Goal: Task Accomplishment & Management: Manage account settings

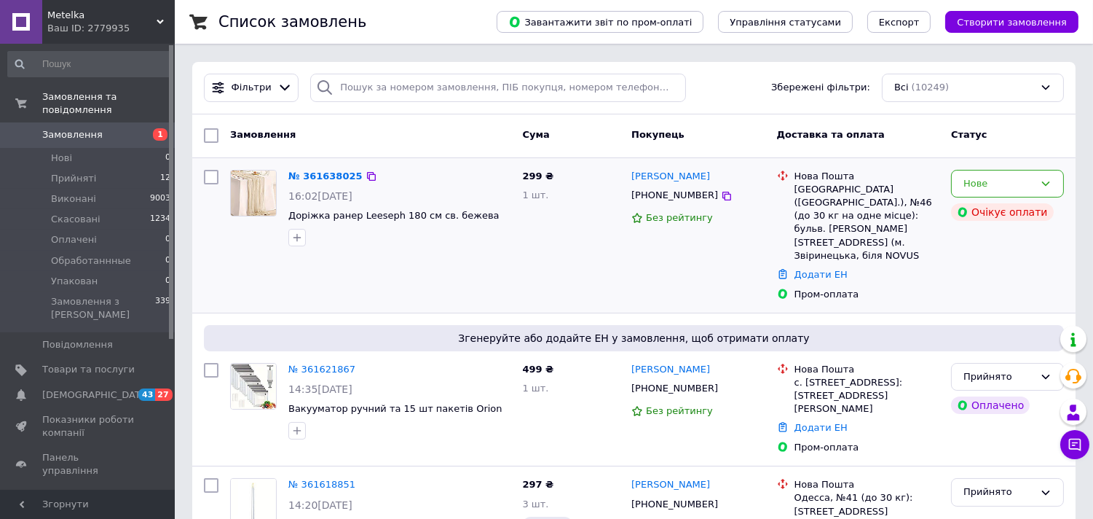
scroll to position [81, 0]
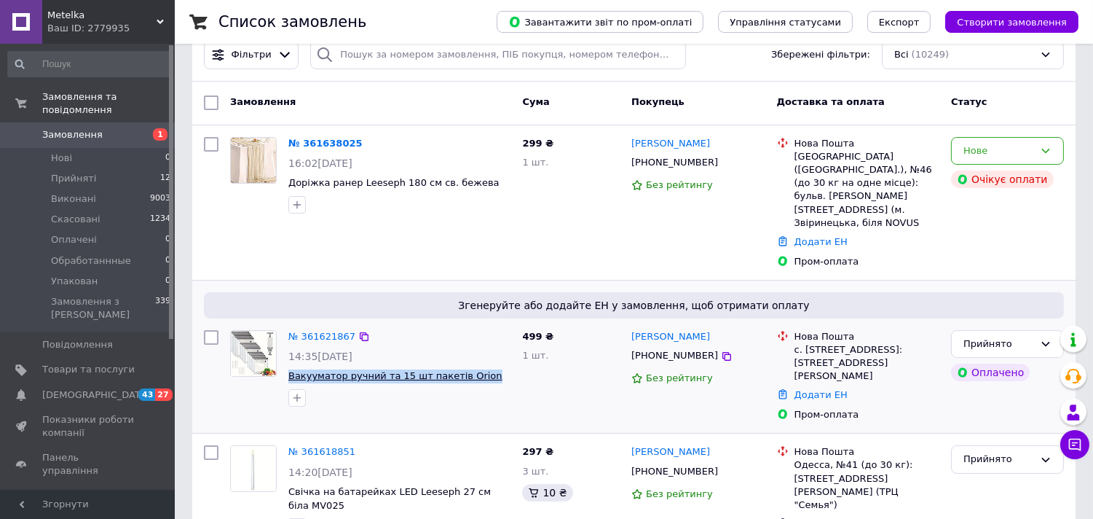
drag, startPoint x: 430, startPoint y: 348, endPoint x: 289, endPoint y: 353, distance: 141.4
click at [289, 369] on span "Вакууматор ручний та 15 шт пакетів Orion" at bounding box center [399, 376] width 222 height 14
copy span "Вакууматор ручний та 15 шт пакетів Orion"
click at [71, 363] on span "Товари та послуги" at bounding box center [88, 369] width 92 height 13
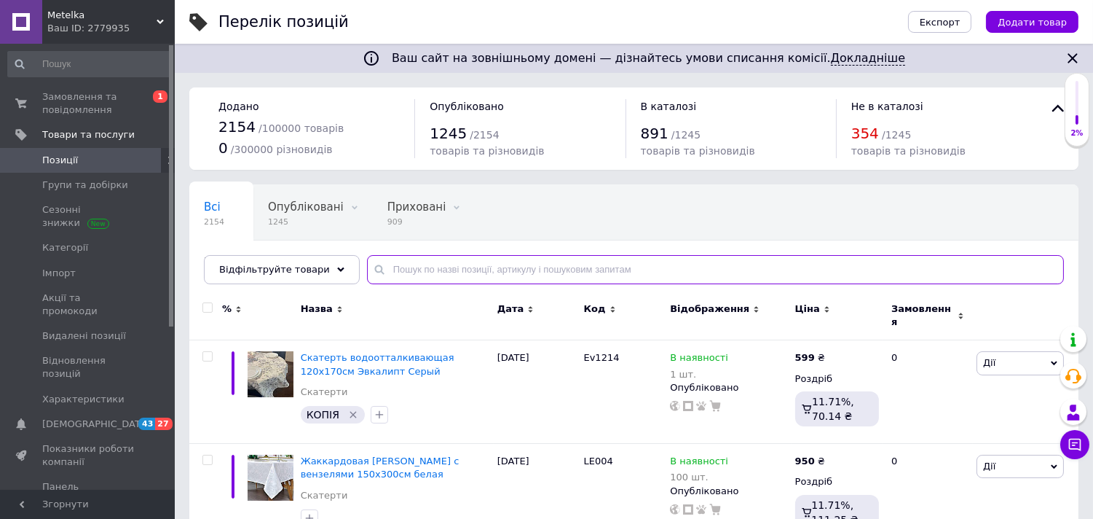
click at [438, 272] on input "text" at bounding box center [715, 269] width 697 height 29
paste input "Вакууматор ручний та 15 шт пакетів Orion"
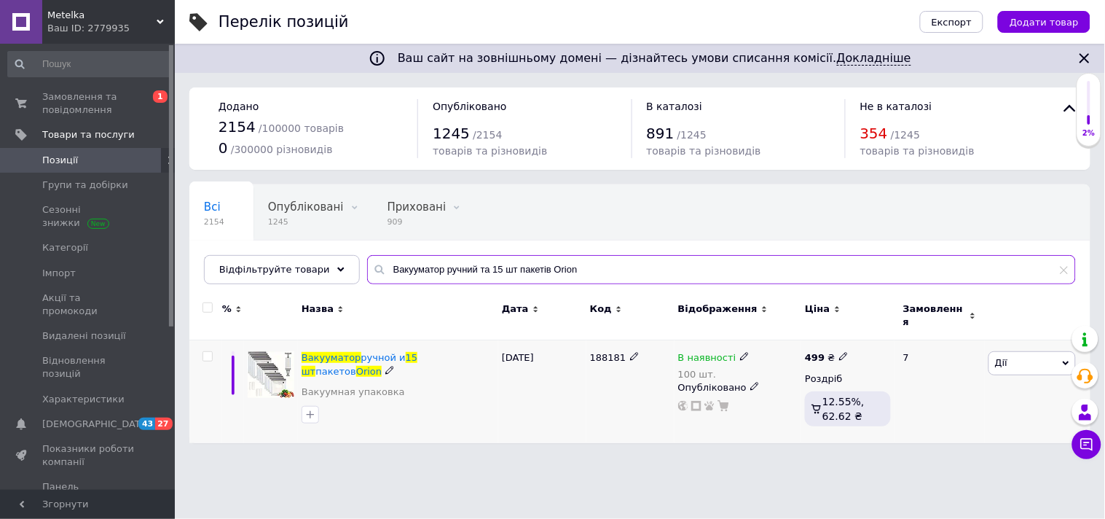
type input "Вакууматор ручний та 15 шт пакетів Orion"
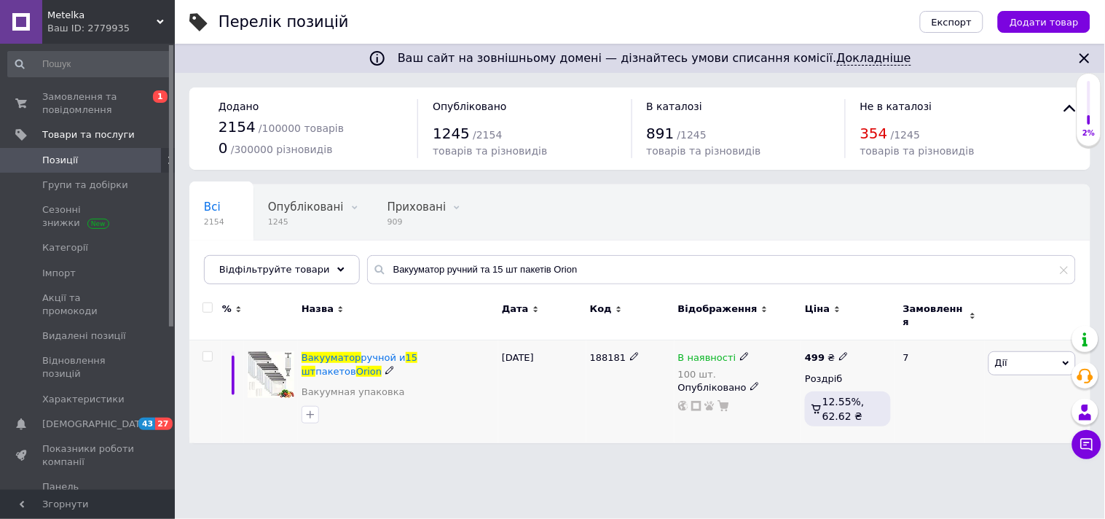
click at [740, 352] on icon at bounding box center [744, 356] width 9 height 9
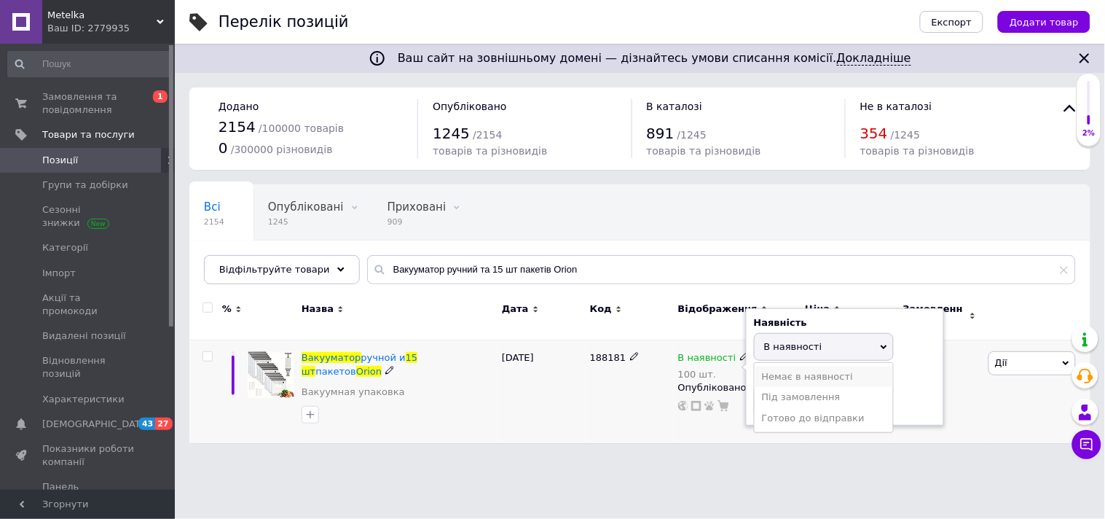
click at [798, 366] on li "Немає в наявності" at bounding box center [824, 376] width 138 height 20
click at [774, 389] on input "100" at bounding box center [809, 402] width 111 height 29
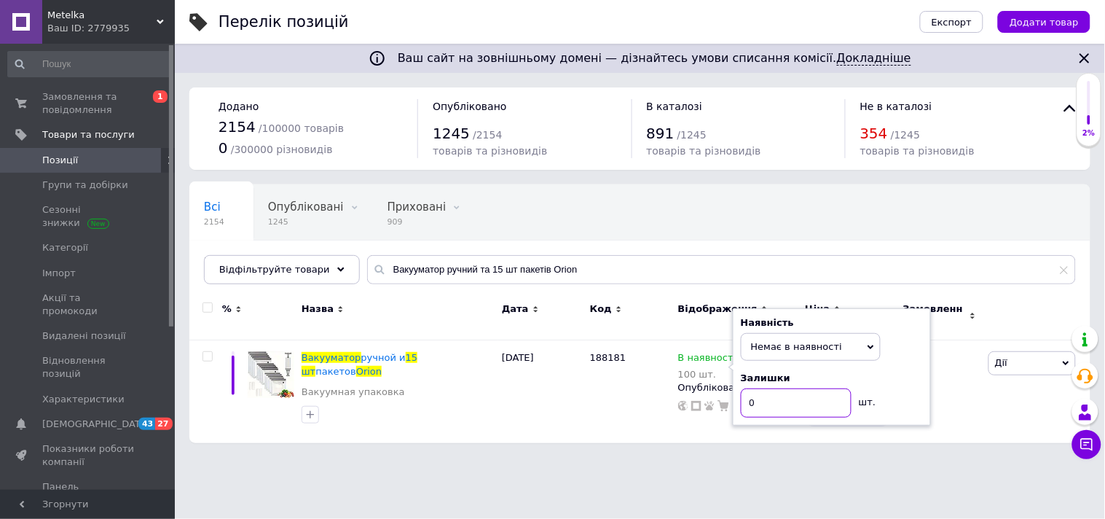
type input "0"
click at [905, 457] on html "Metelka Ваш ID: 2779935 Сайт Metelka Кабінет покупця Перевірити стан системи Ст…" at bounding box center [552, 228] width 1105 height 457
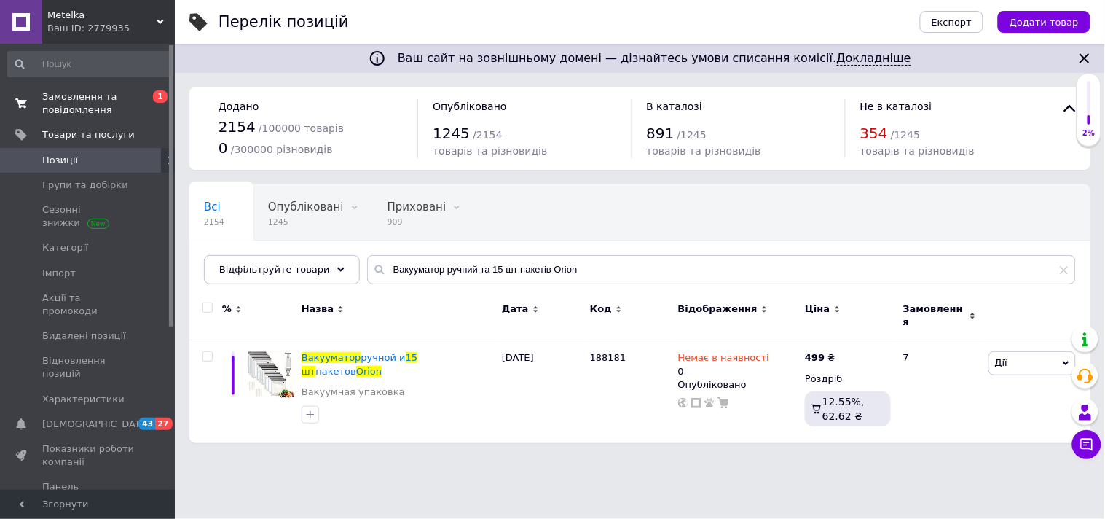
click at [66, 111] on span "Замовлення та повідомлення" at bounding box center [88, 103] width 92 height 26
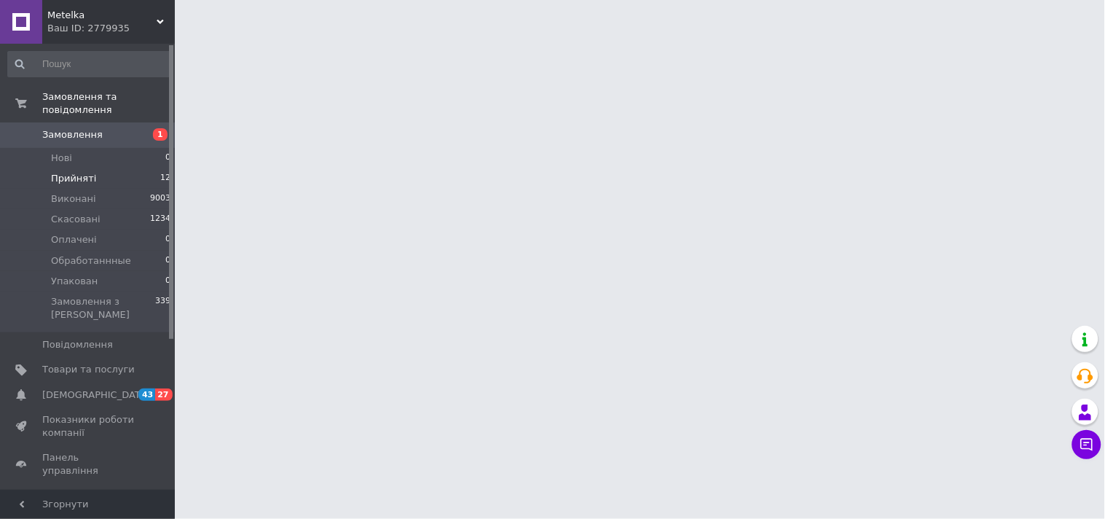
click at [63, 172] on span "Прийняті" at bounding box center [73, 178] width 45 height 13
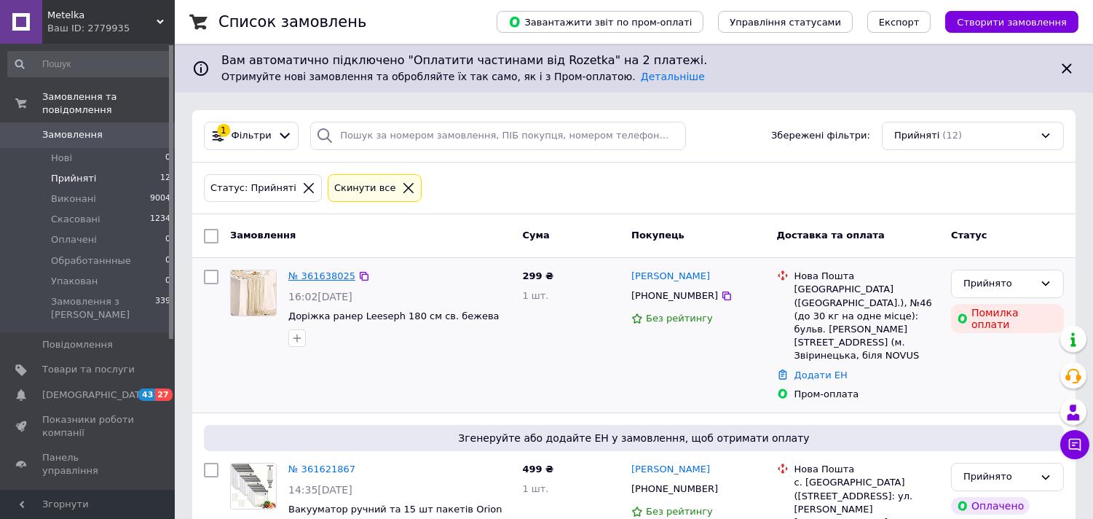
click at [341, 280] on link "№ 361638025" at bounding box center [321, 275] width 67 height 11
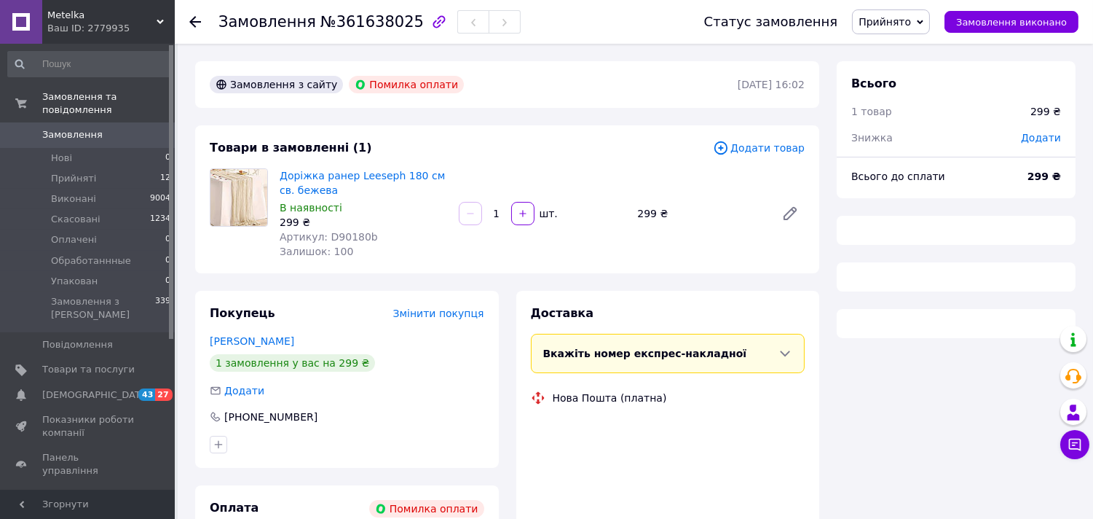
scroll to position [266, 0]
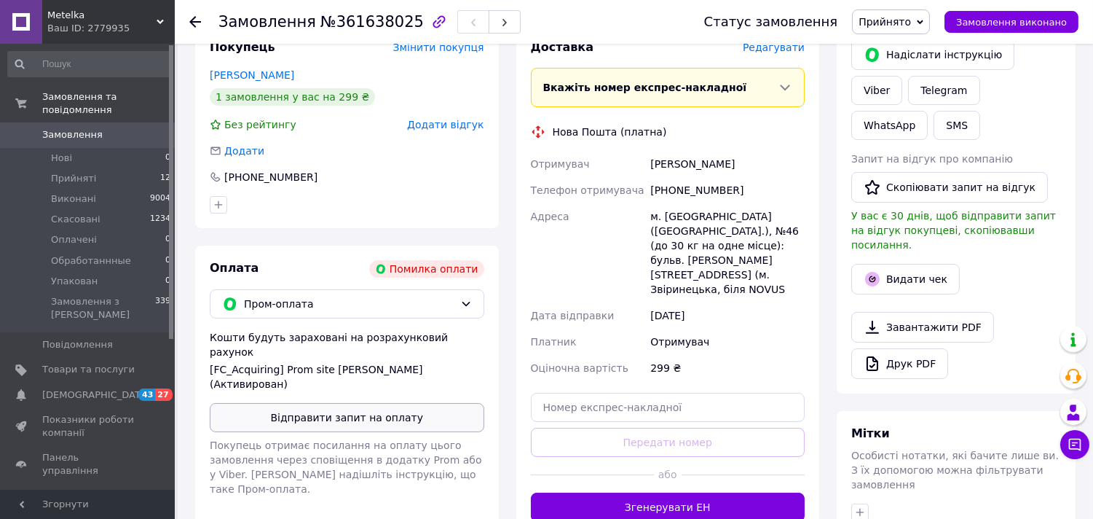
click at [357, 403] on button "Відправити запит на оплату" at bounding box center [347, 417] width 275 height 29
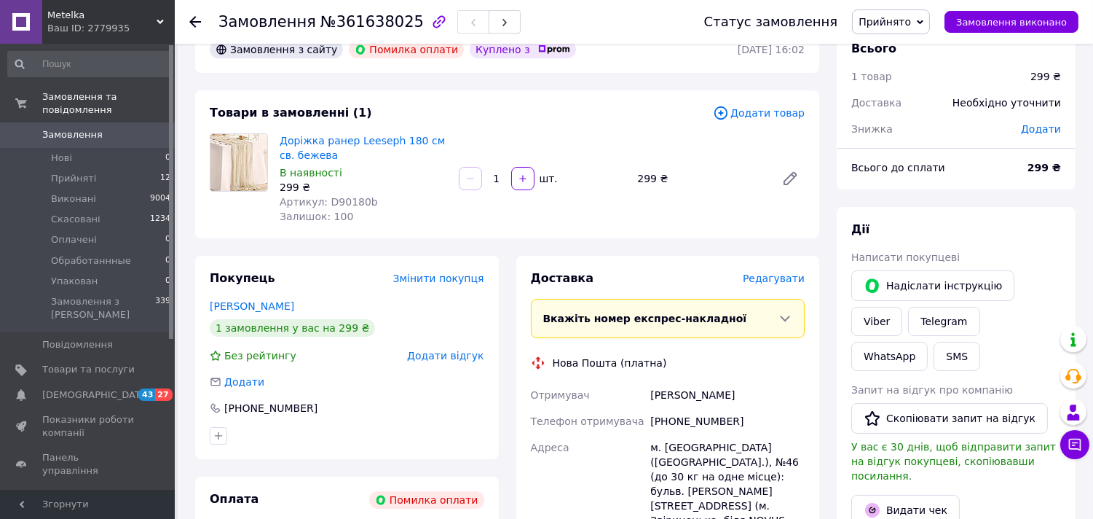
scroll to position [0, 0]
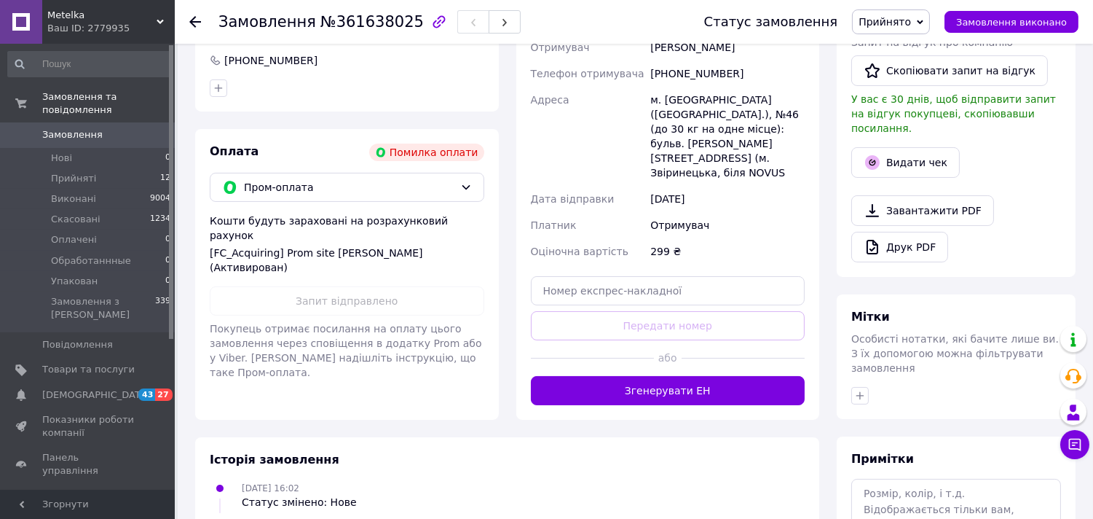
scroll to position [446, 0]
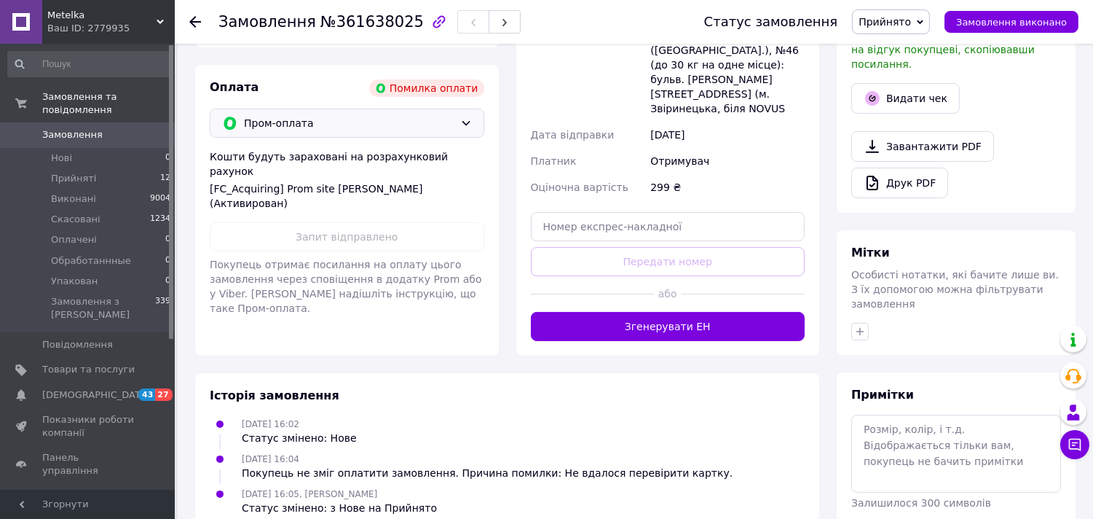
click at [266, 122] on span "Пром-оплата" at bounding box center [349, 123] width 210 height 16
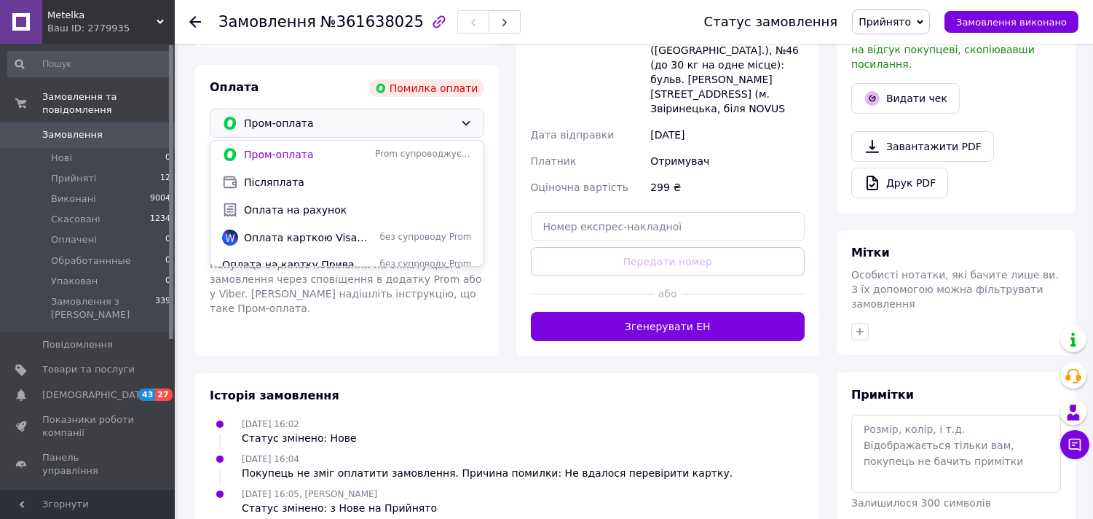
click at [316, 119] on span "Пром-оплата" at bounding box center [349, 123] width 210 height 16
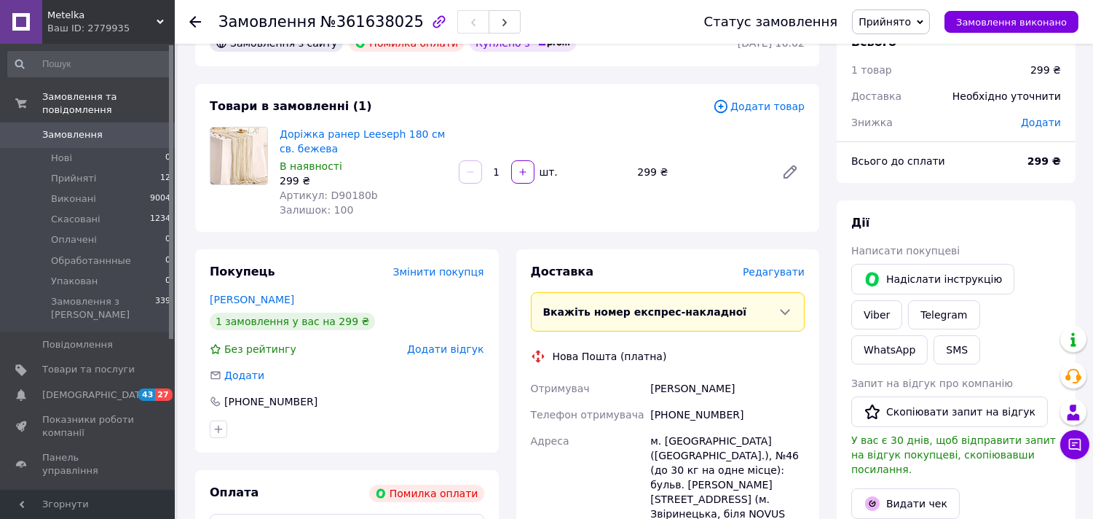
scroll to position [0, 0]
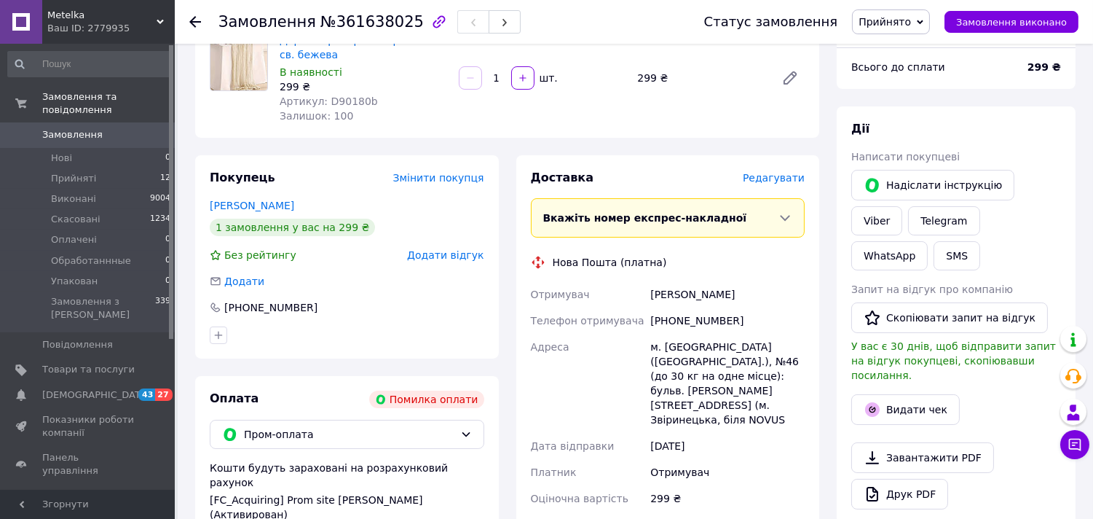
scroll to position [446, 0]
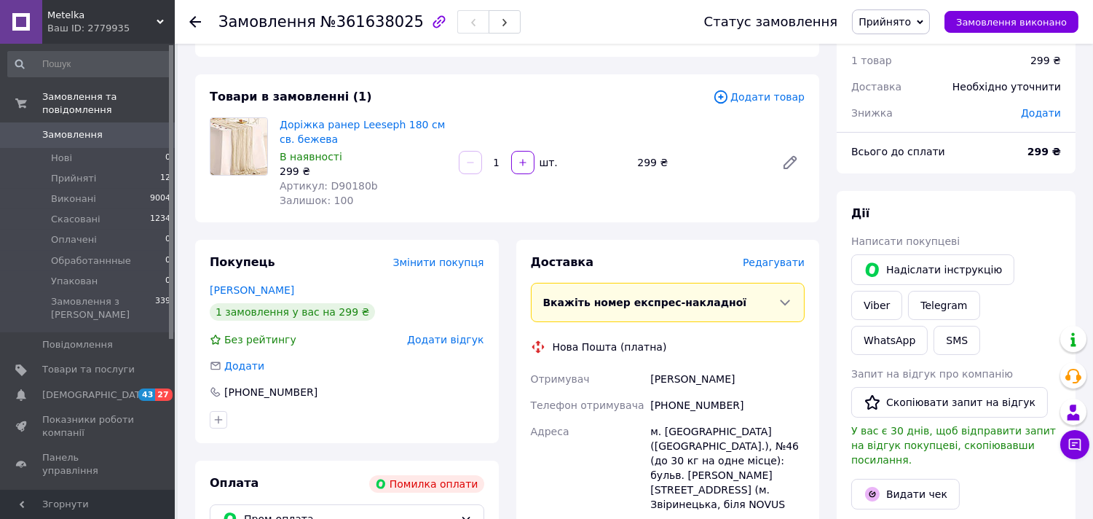
scroll to position [42, 0]
